Goal: Navigation & Orientation: Find specific page/section

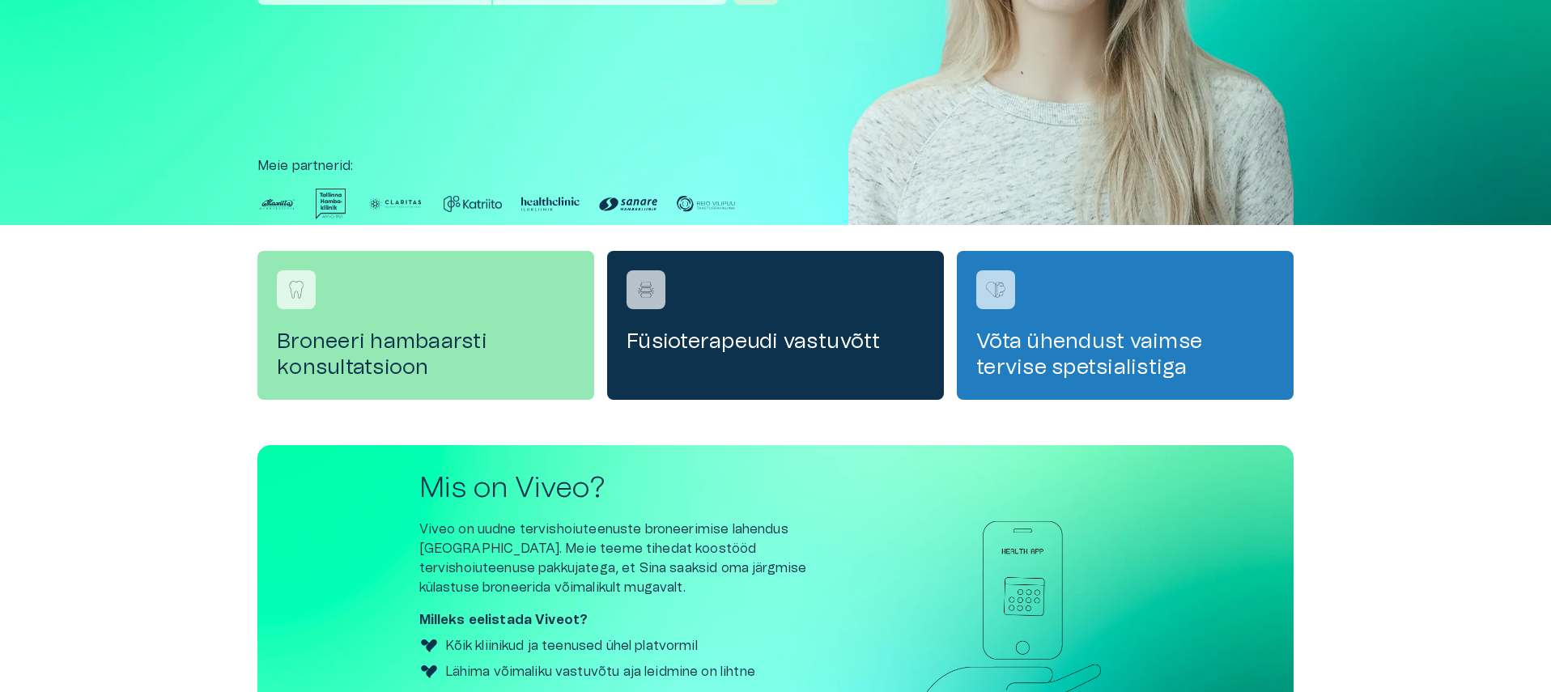
scroll to position [503, 0]
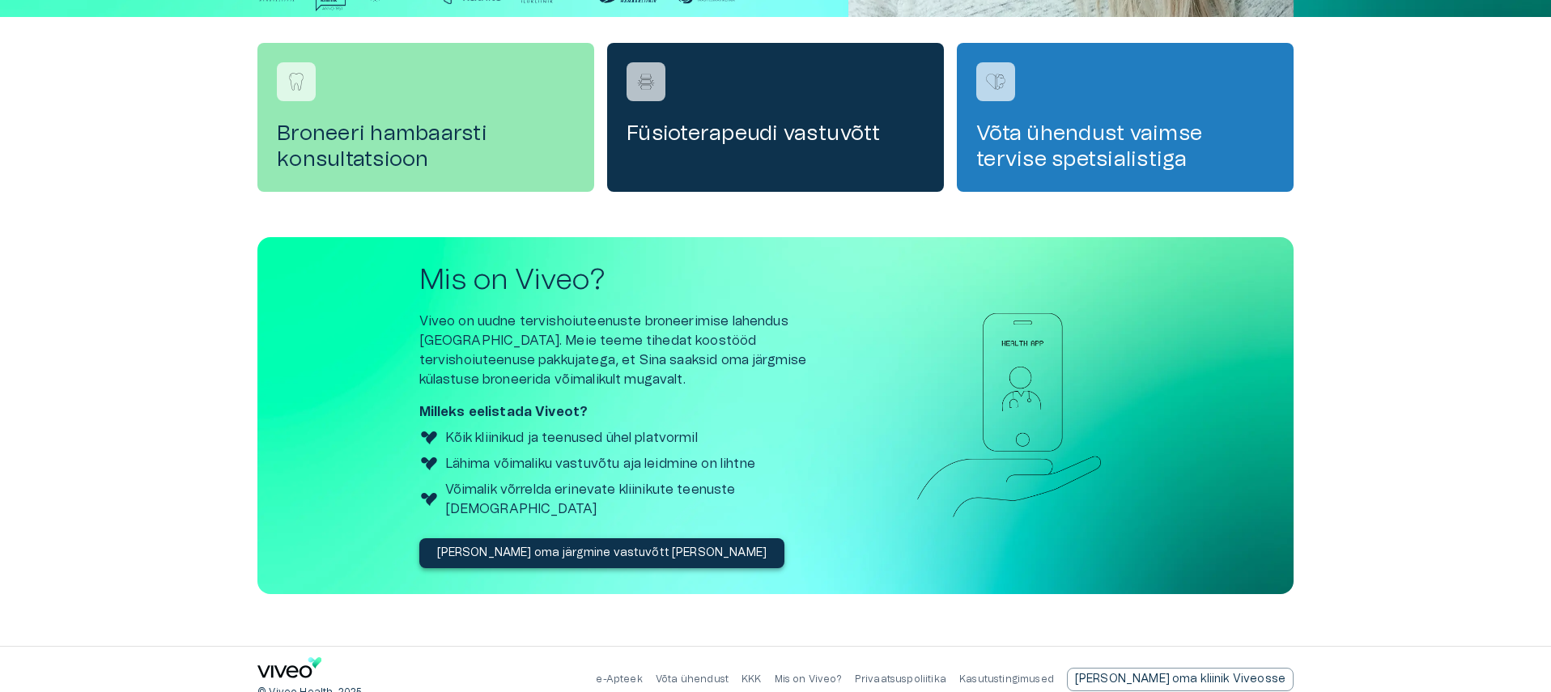
click at [728, 673] on p "Võta ühendust" at bounding box center [692, 680] width 73 height 14
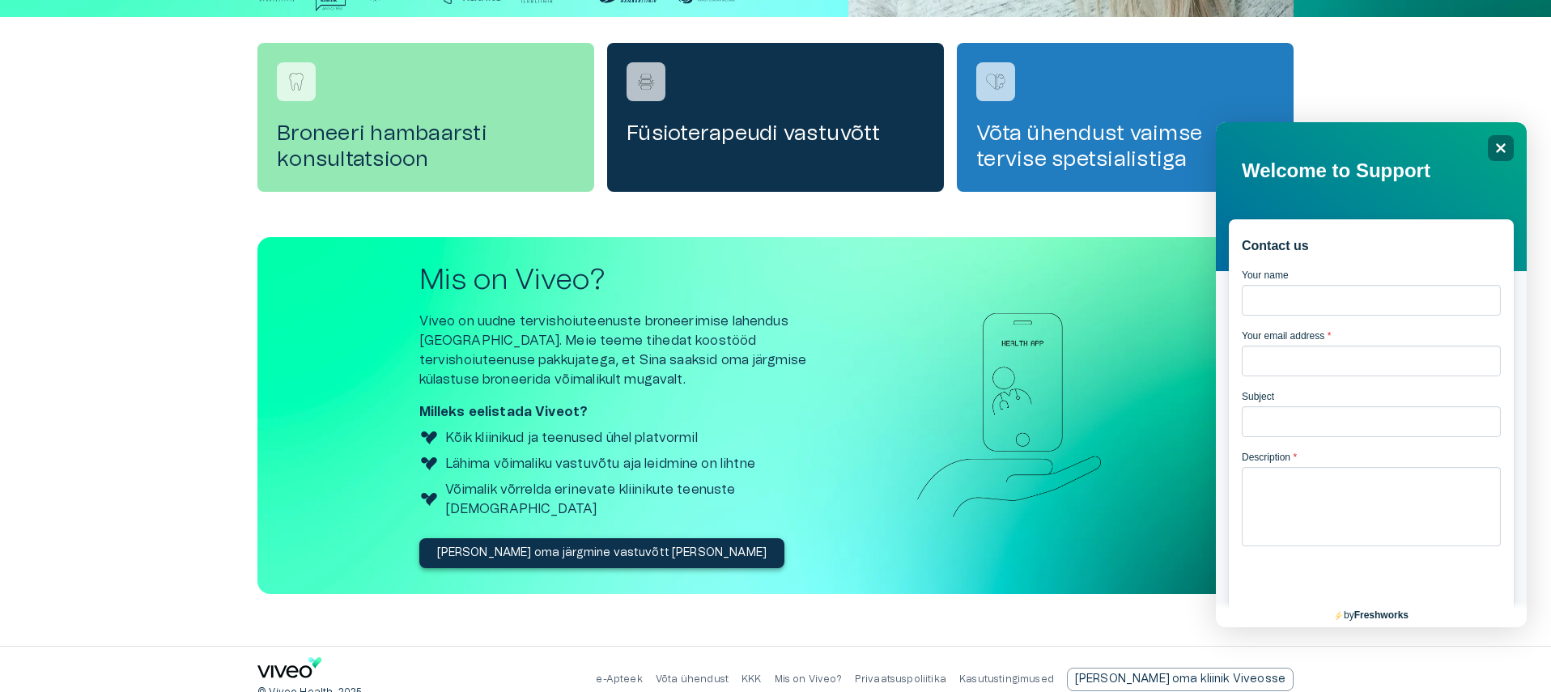
scroll to position [0, 0]
click at [1496, 154] on icon "Close" at bounding box center [1500, 148] width 12 height 12
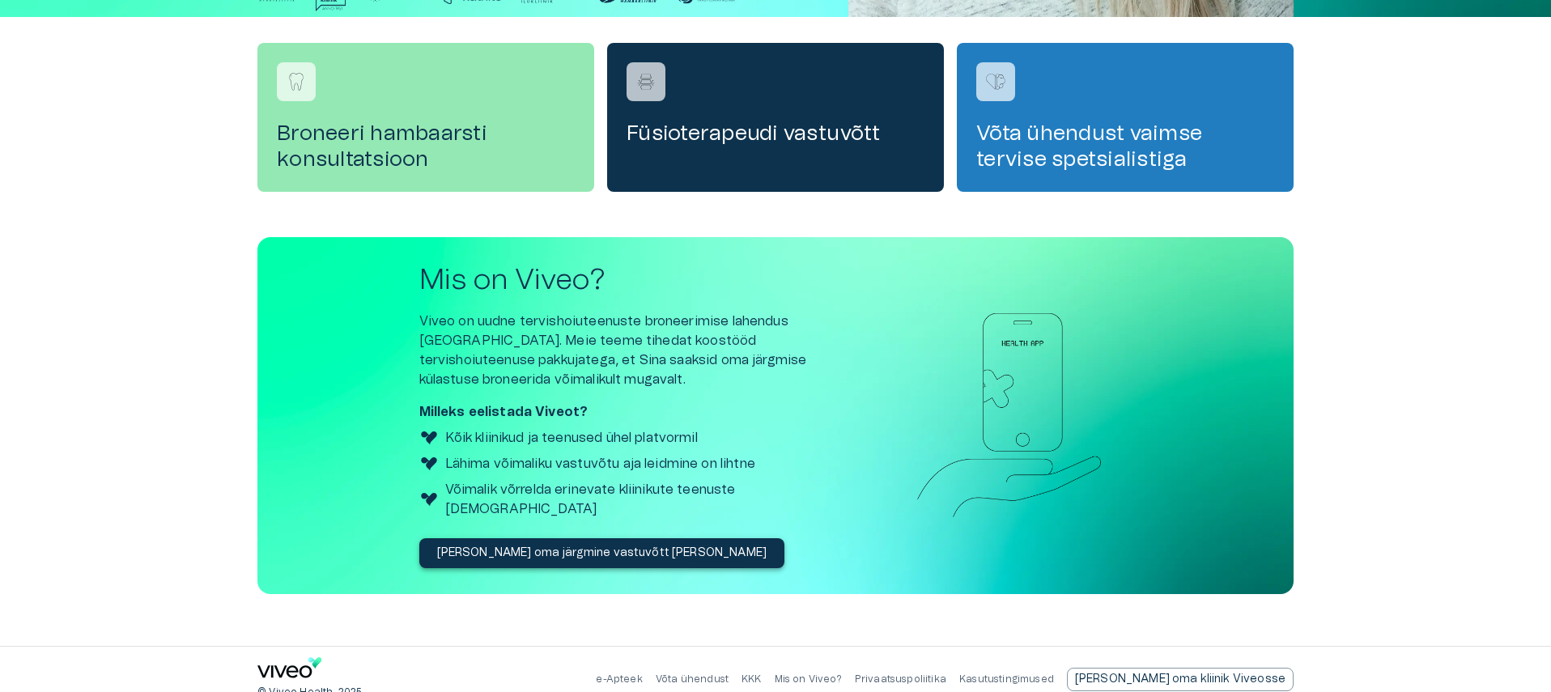
click at [697, 670] on div "e-Apteek Võta ühendust KKK Mis on Viveo? Privaatsuspoliitika Kasutustingimused …" at bounding box center [945, 679] width 698 height 23
click at [642, 674] on link "e-Apteek" at bounding box center [619, 679] width 46 height 10
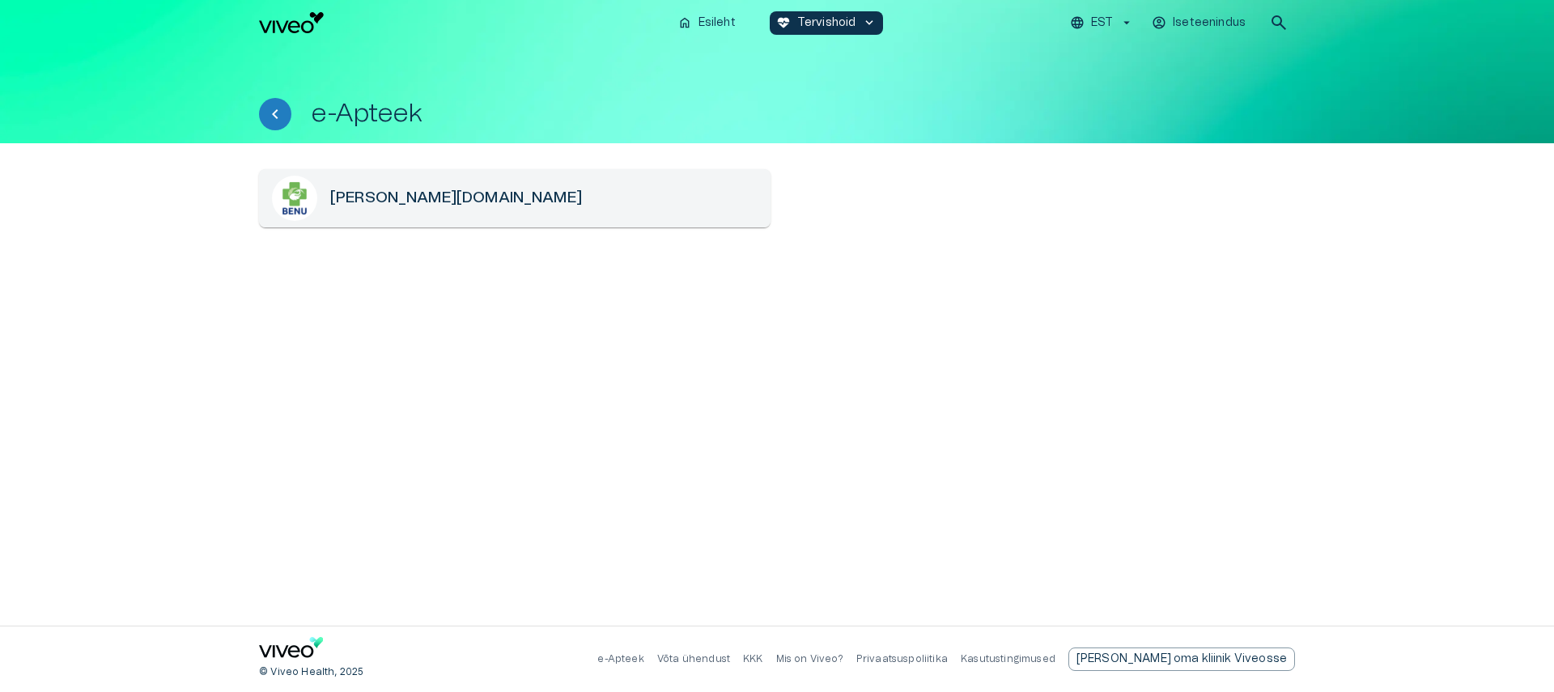
click at [843, 659] on p "Mis on Viveo?" at bounding box center [809, 659] width 67 height 14
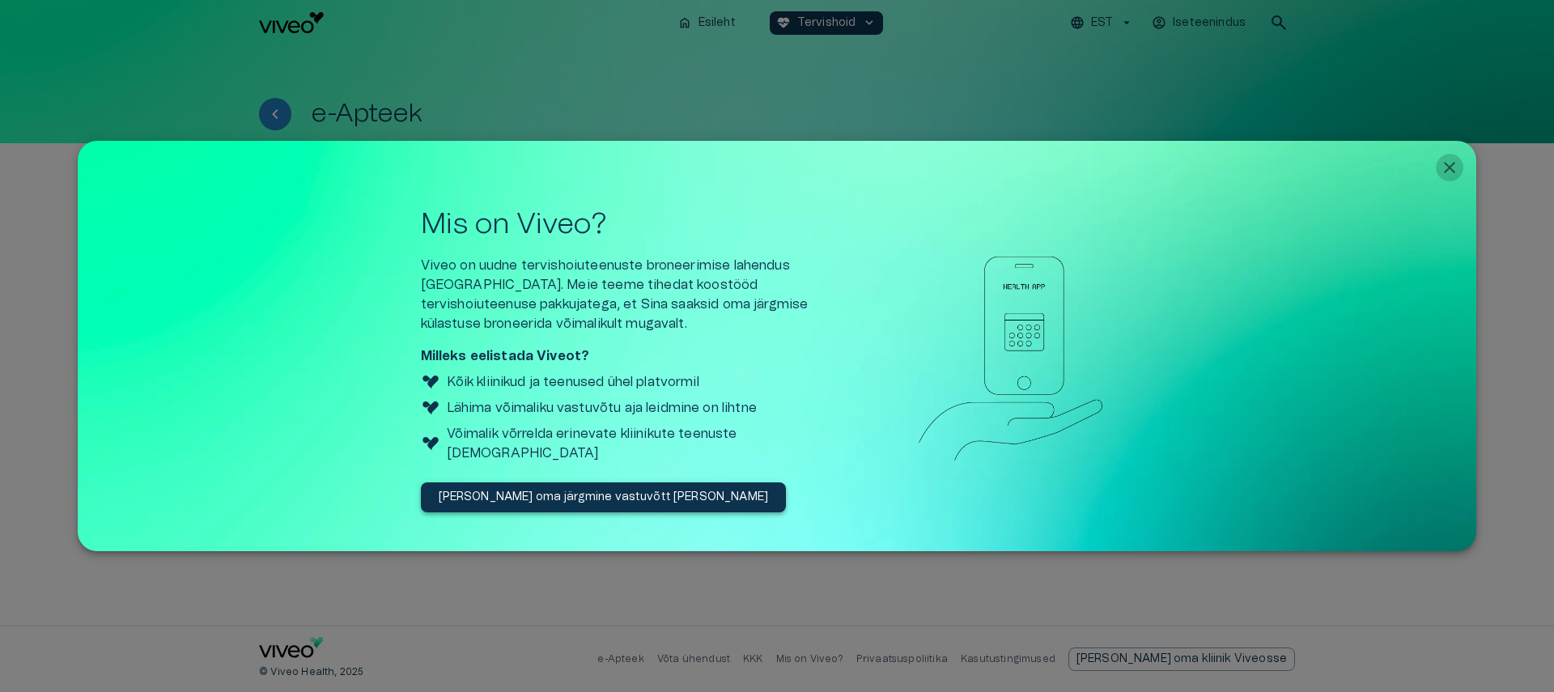
click at [1459, 161] on button "Close" at bounding box center [1450, 168] width 28 height 28
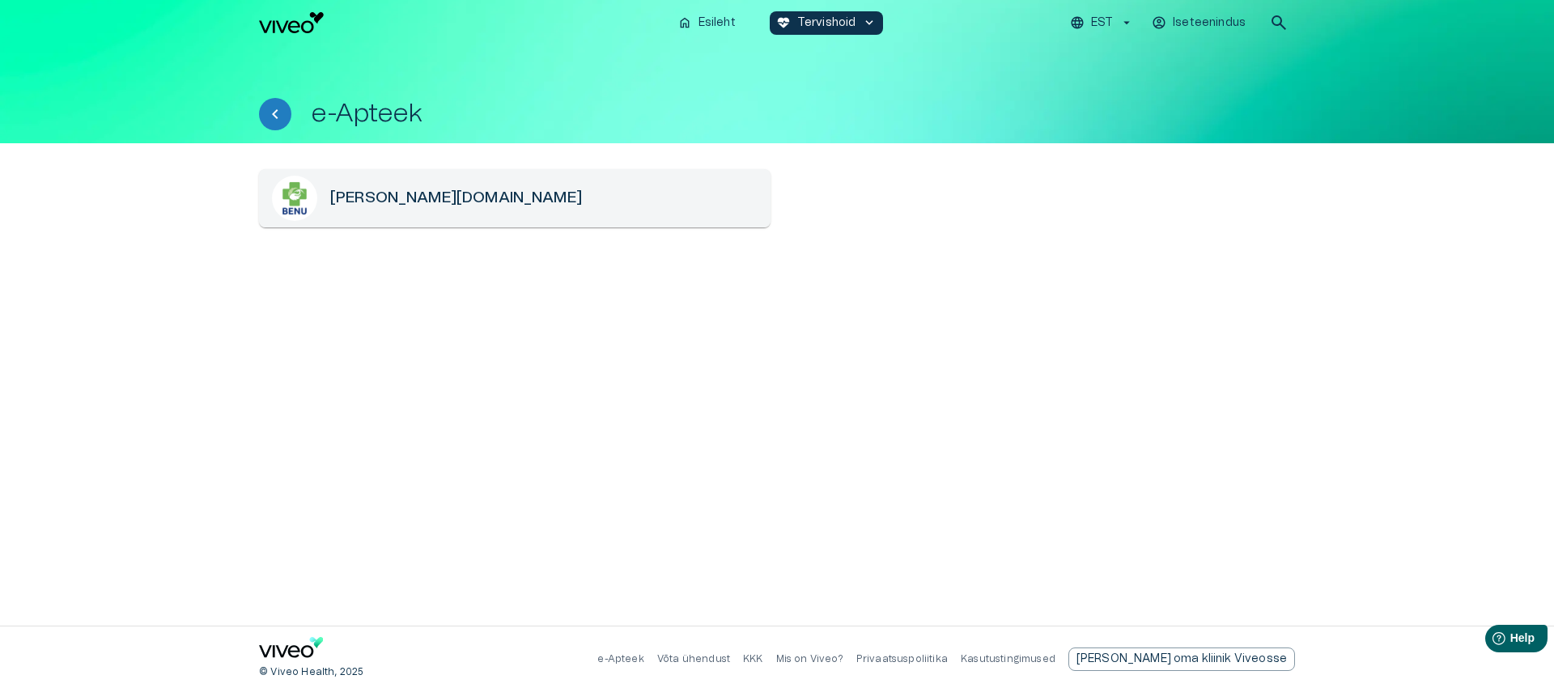
click at [1055, 660] on link "Kasutustingimused" at bounding box center [1008, 659] width 95 height 10
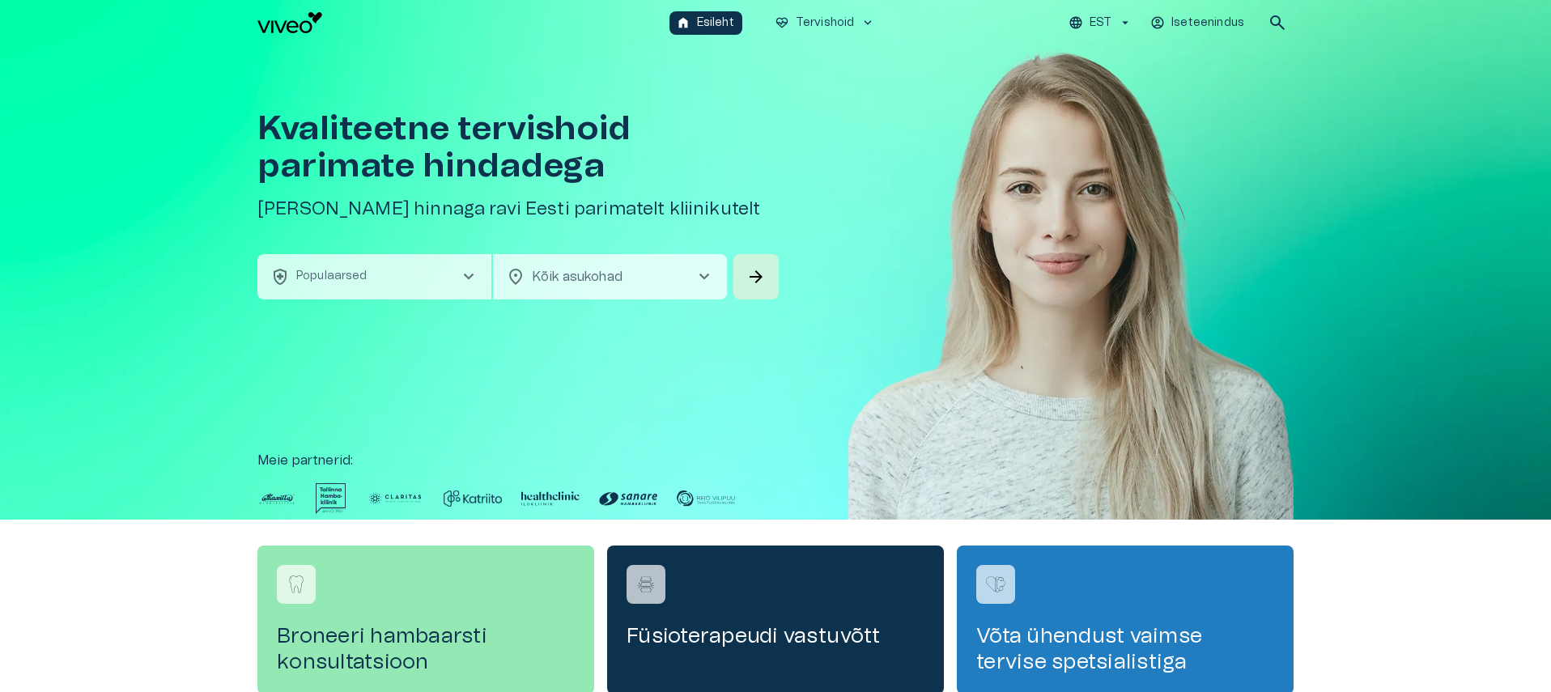
click at [1163, 25] on icon "button" at bounding box center [1157, 22] width 15 height 15
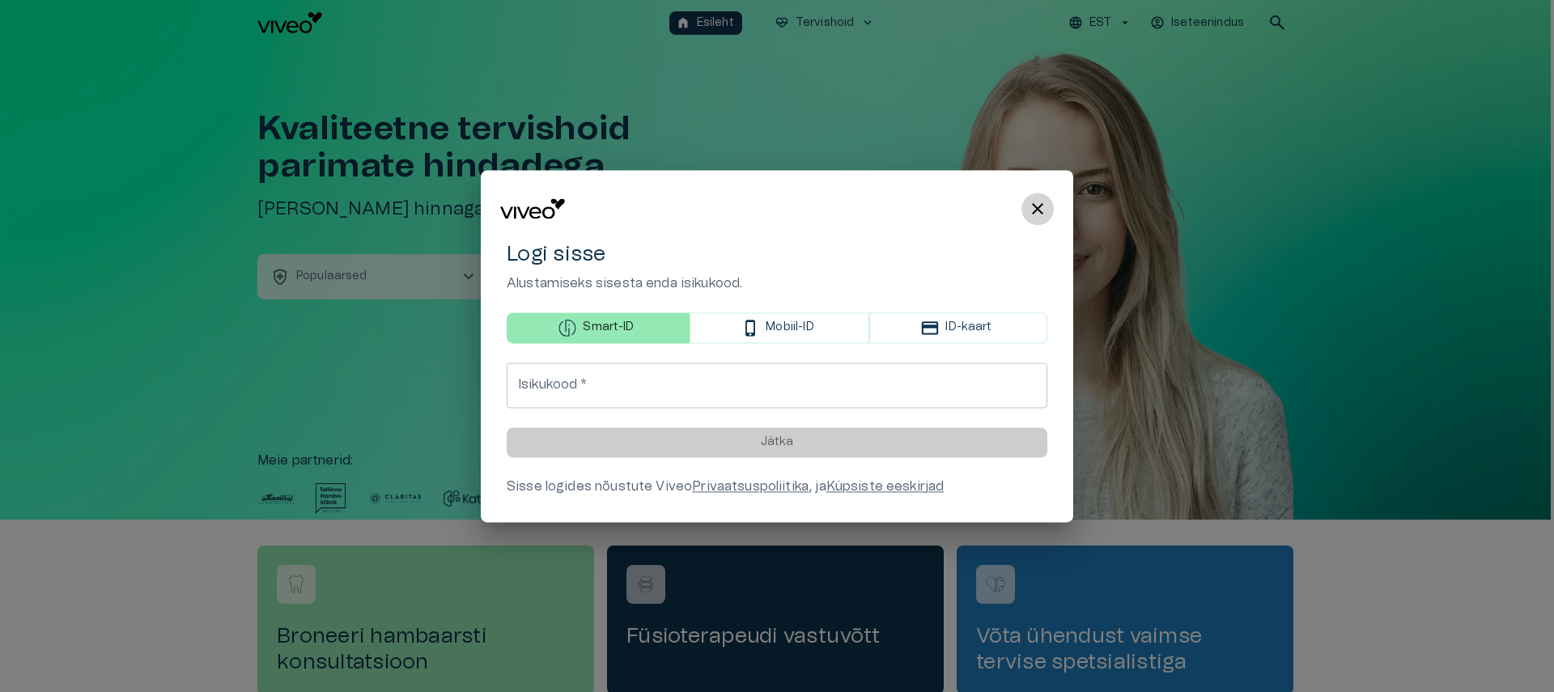
click at [1031, 202] on span "close" at bounding box center [1037, 208] width 19 height 19
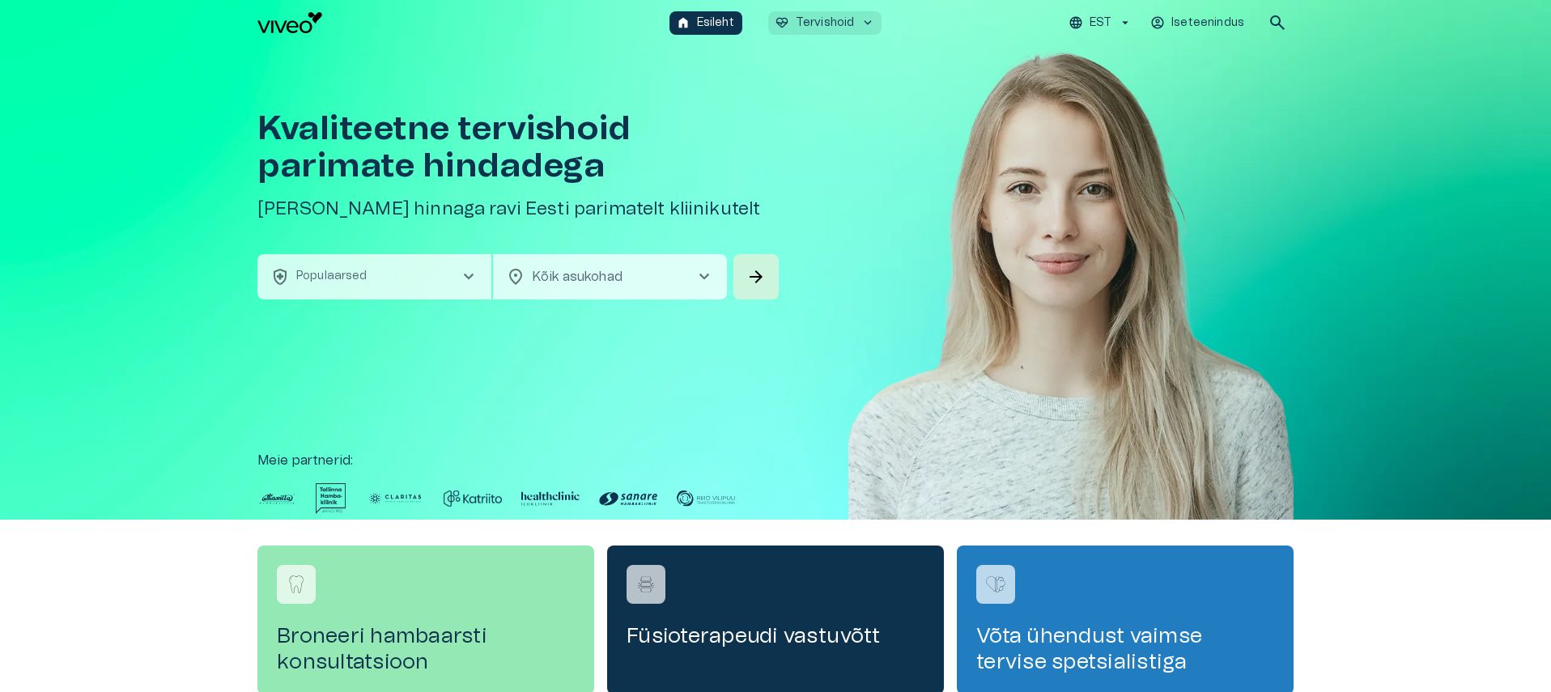
click at [836, 19] on p "Tervishoid" at bounding box center [825, 23] width 59 height 17
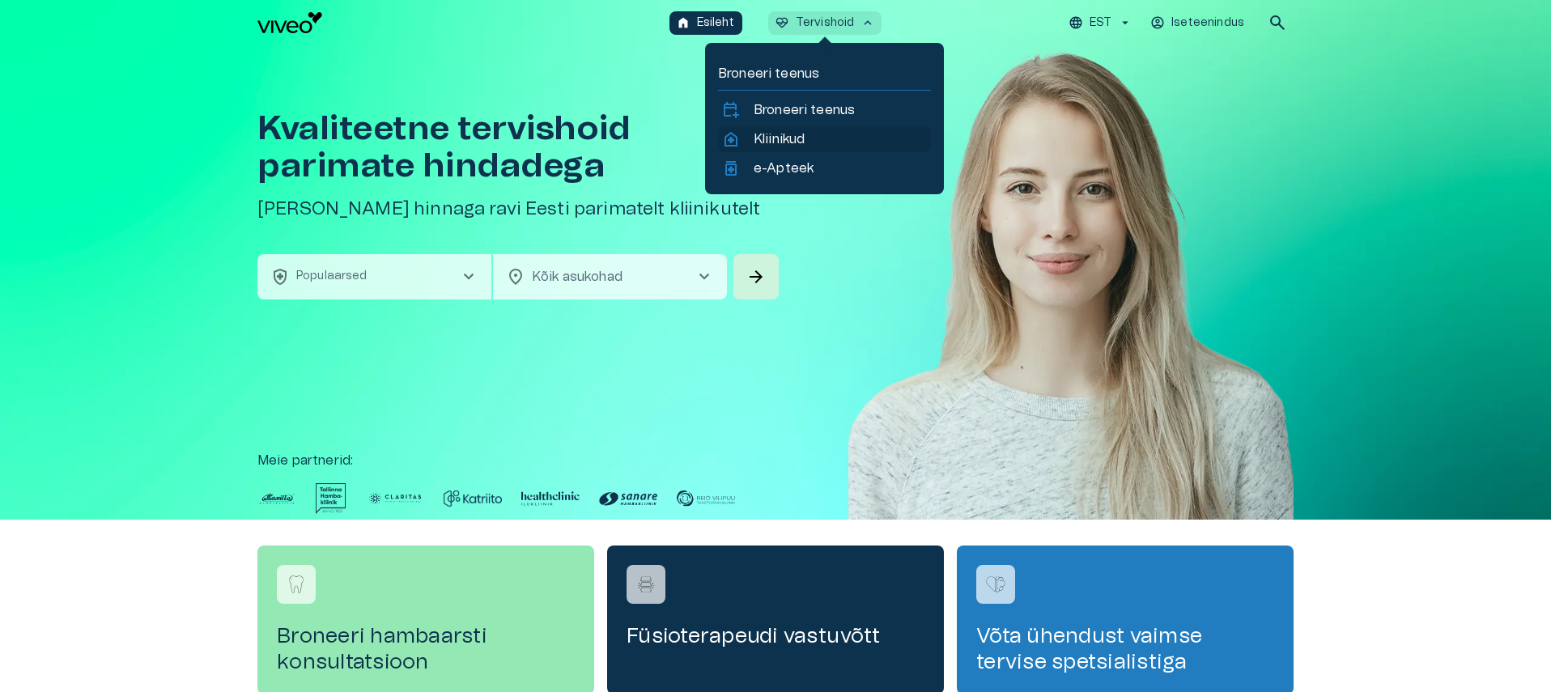
click at [785, 141] on p "Kliinikud" at bounding box center [779, 138] width 51 height 19
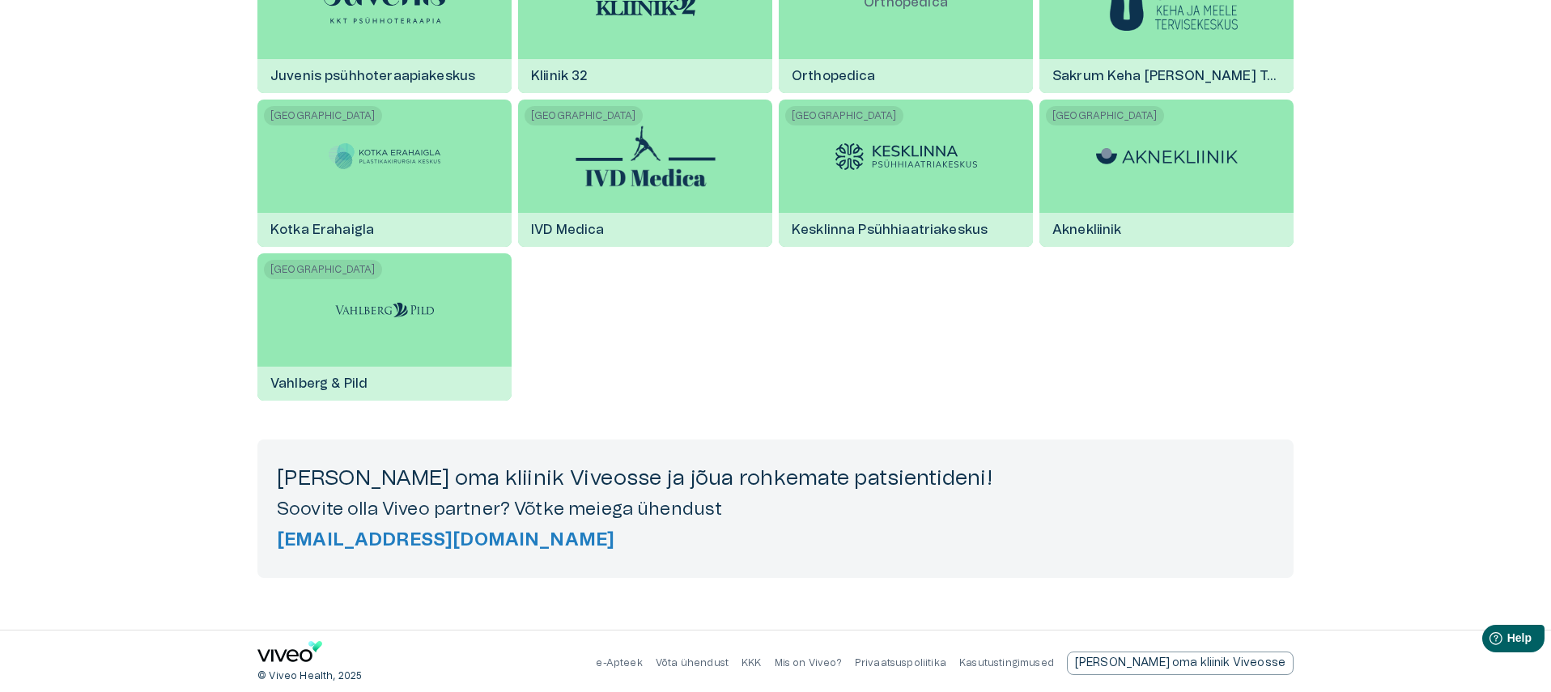
scroll to position [2783, 0]
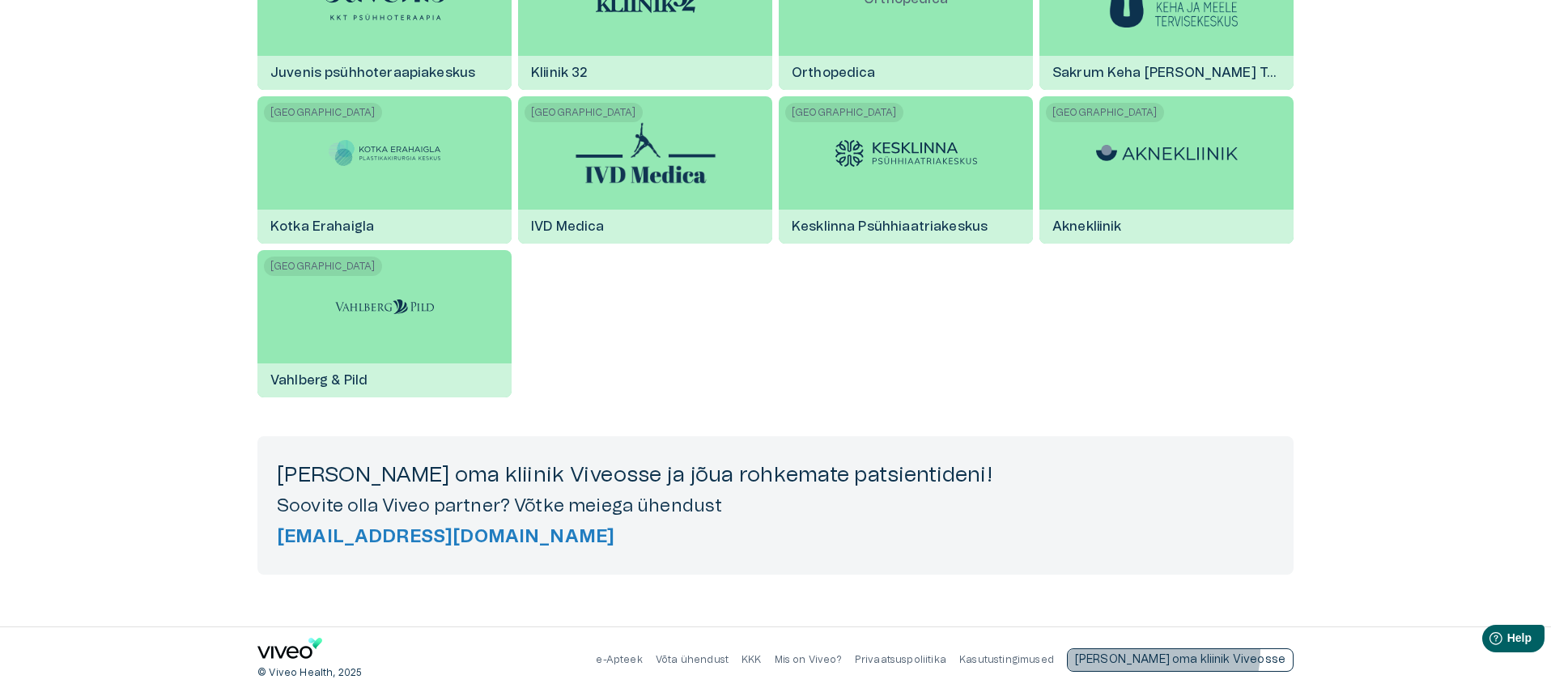
click at [1236, 652] on p "[PERSON_NAME] oma kliinik Viveosse" at bounding box center [1180, 660] width 210 height 17
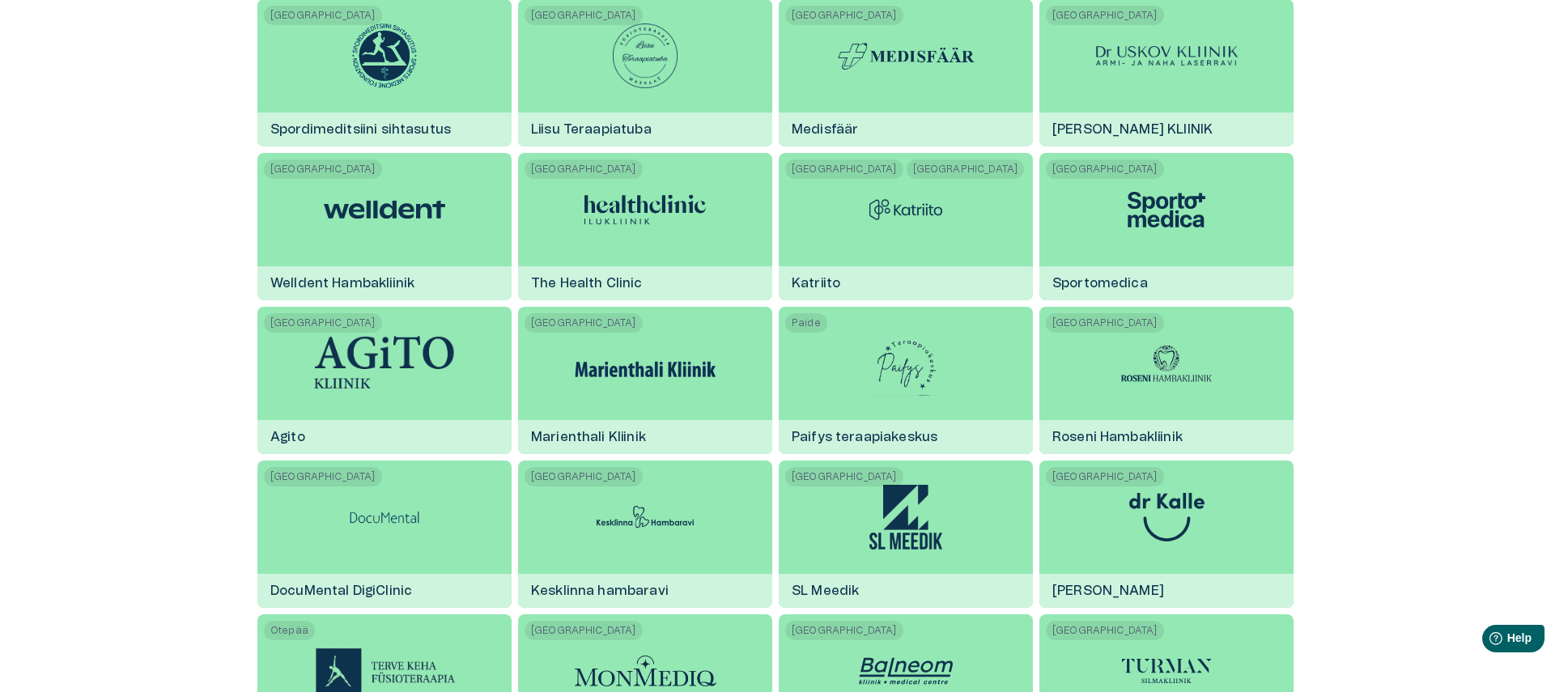
scroll to position [0, 0]
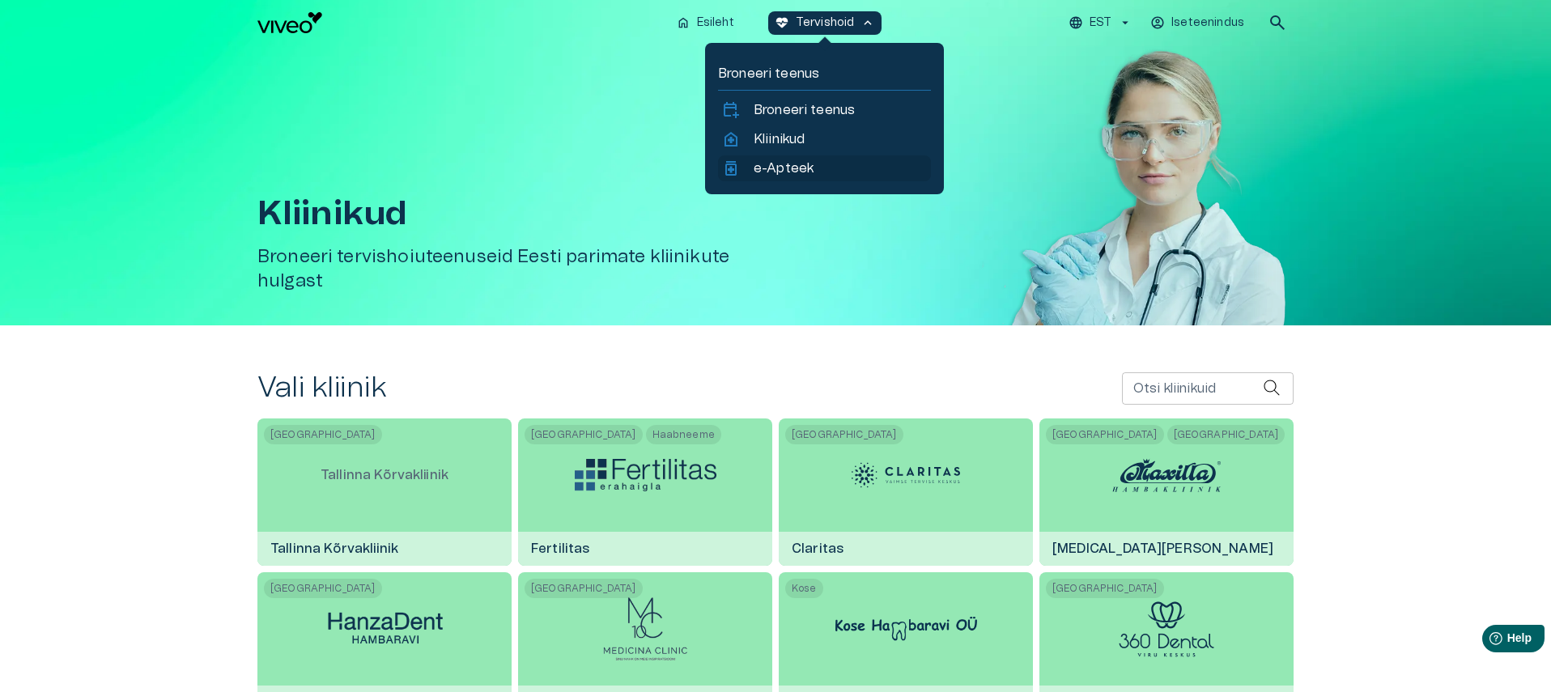
click at [785, 176] on p "e-Apteek" at bounding box center [784, 168] width 60 height 19
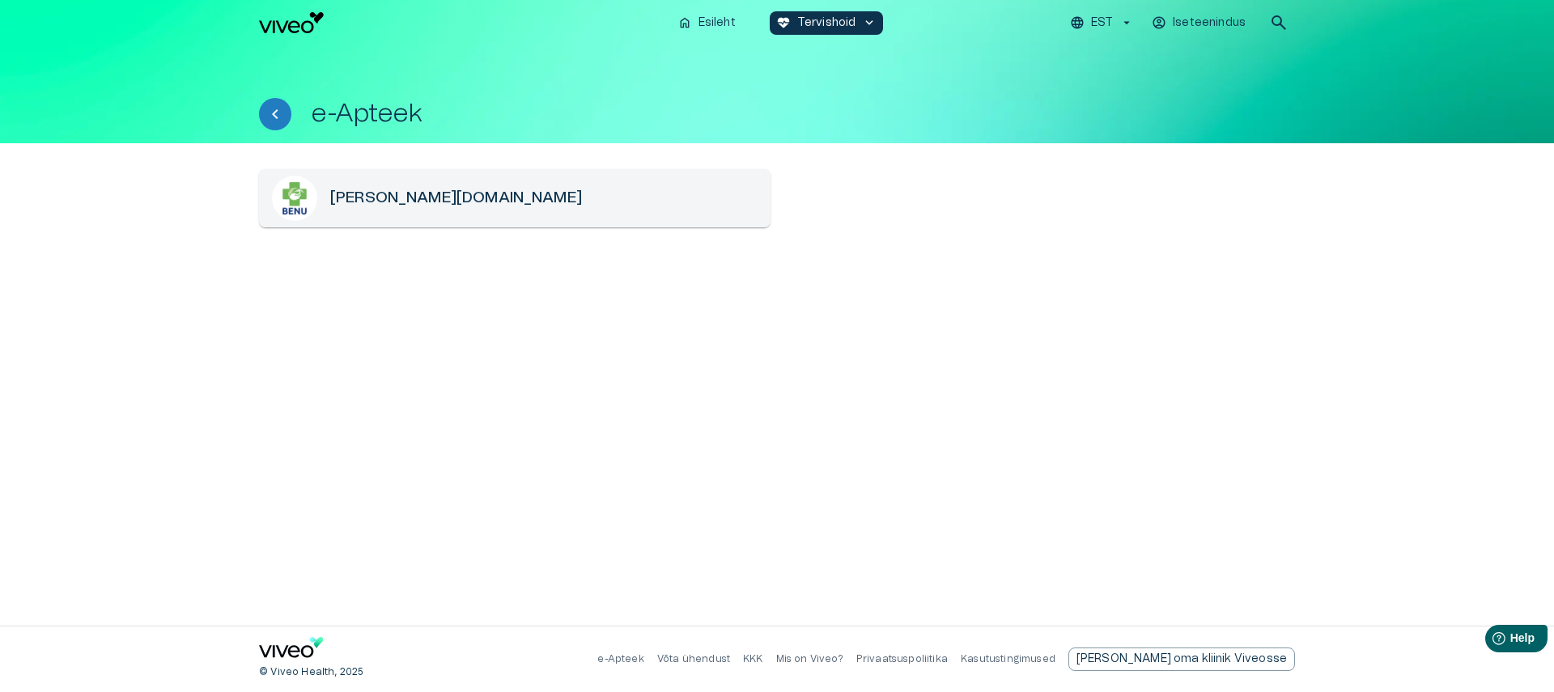
click at [291, 30] on img "Navigate to homepage" at bounding box center [291, 22] width 65 height 21
